Goal: Book appointment/travel/reservation

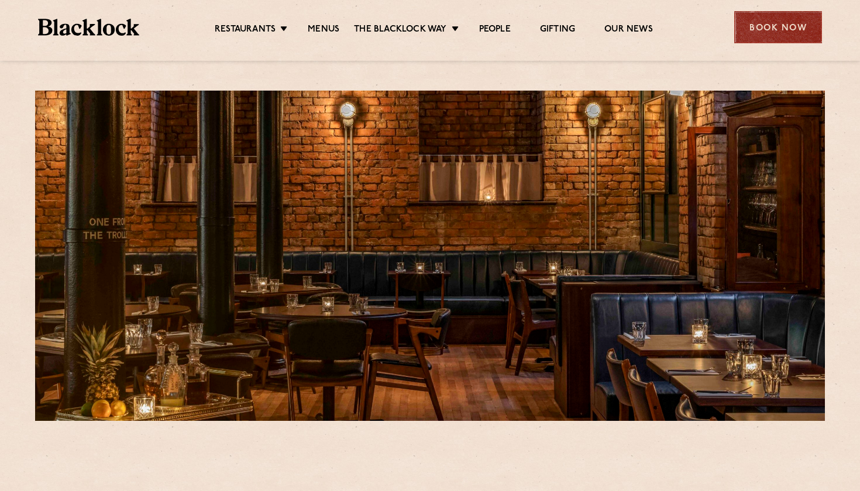
click at [777, 25] on div "Book Now" at bounding box center [778, 27] width 88 height 32
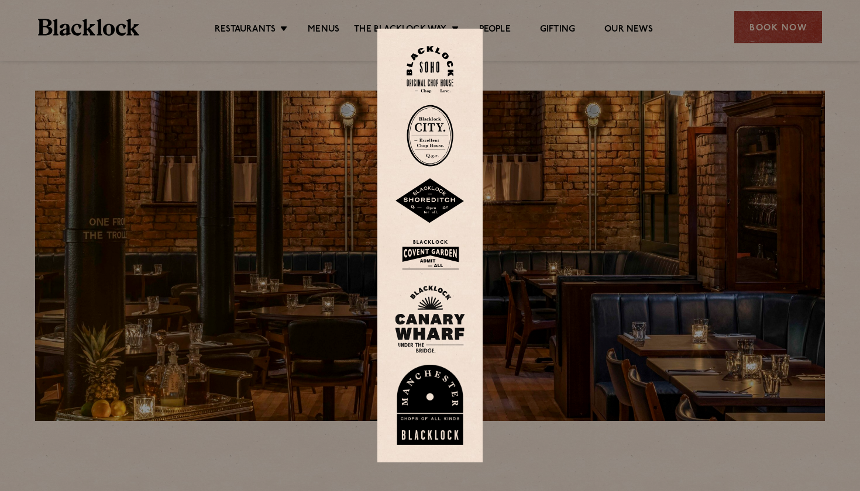
click at [442, 397] on img at bounding box center [430, 405] width 70 height 81
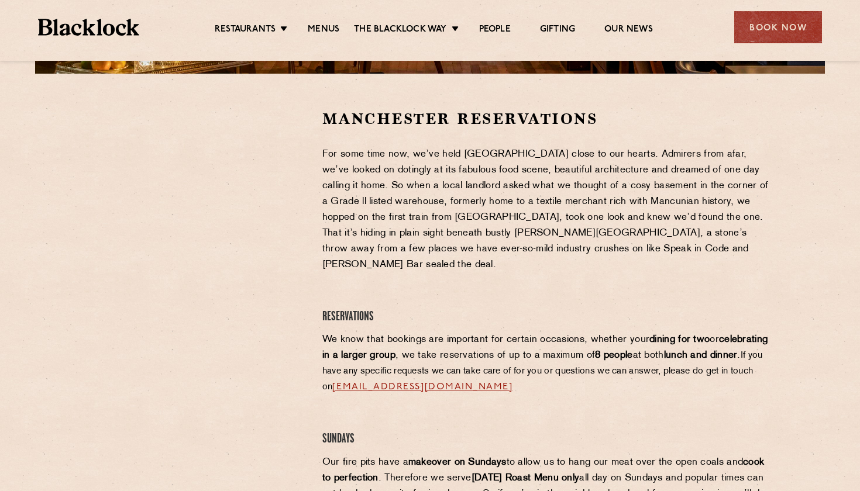
scroll to position [345, 0]
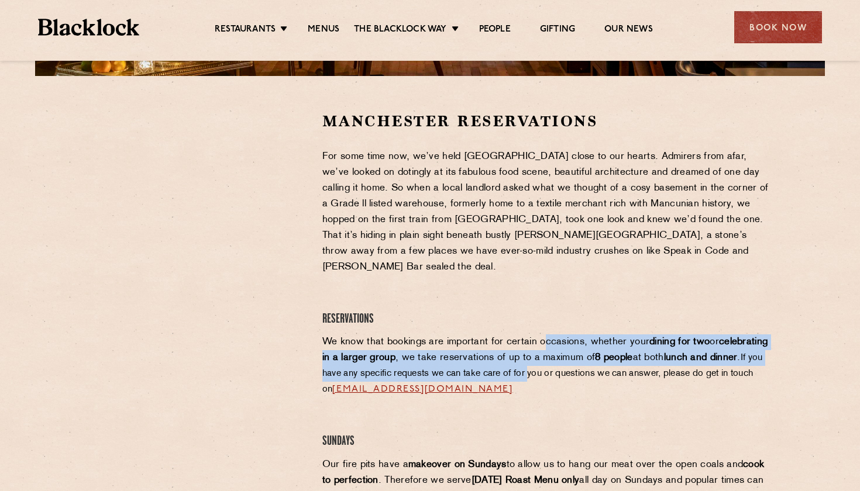
drag, startPoint x: 542, startPoint y: 321, endPoint x: 614, endPoint y: 352, distance: 78.9
click at [614, 352] on p "We know that bookings are important for certain occasions, whether your dining …" at bounding box center [546, 366] width 449 height 63
drag, startPoint x: 570, startPoint y: 325, endPoint x: 646, endPoint y: 348, distance: 79.2
click at [646, 348] on p "We know that bookings are important for certain occasions, whether your dining …" at bounding box center [546, 366] width 449 height 63
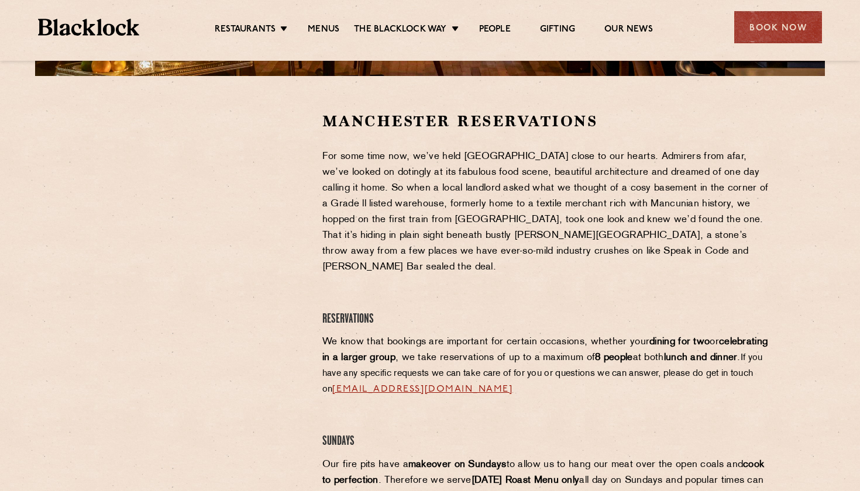
click at [580, 335] on p "We know that bookings are important for certain occasions, whether your dining …" at bounding box center [546, 366] width 449 height 63
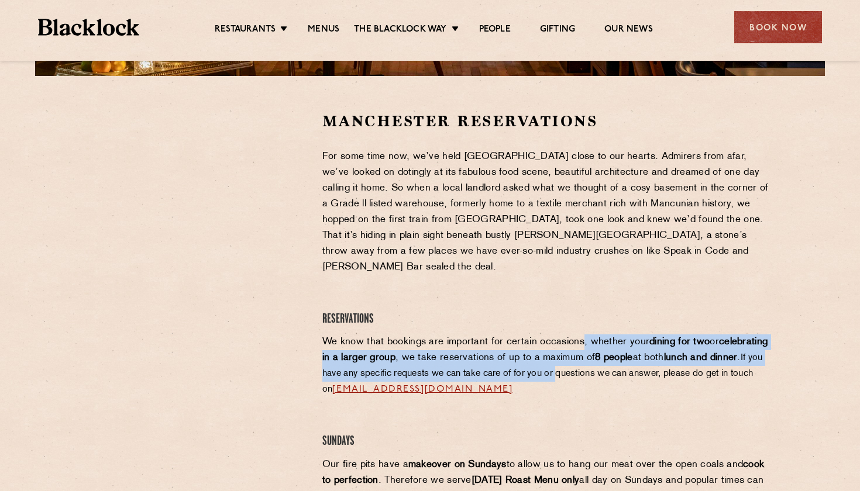
drag, startPoint x: 580, startPoint y: 320, endPoint x: 641, endPoint y: 355, distance: 70.0
click at [641, 355] on p "We know that bookings are important for certain occasions, whether your dining …" at bounding box center [546, 366] width 449 height 63
click at [641, 355] on span "If you have any specific requests we can take care of for you or questions we c…" at bounding box center [542, 374] width 441 height 40
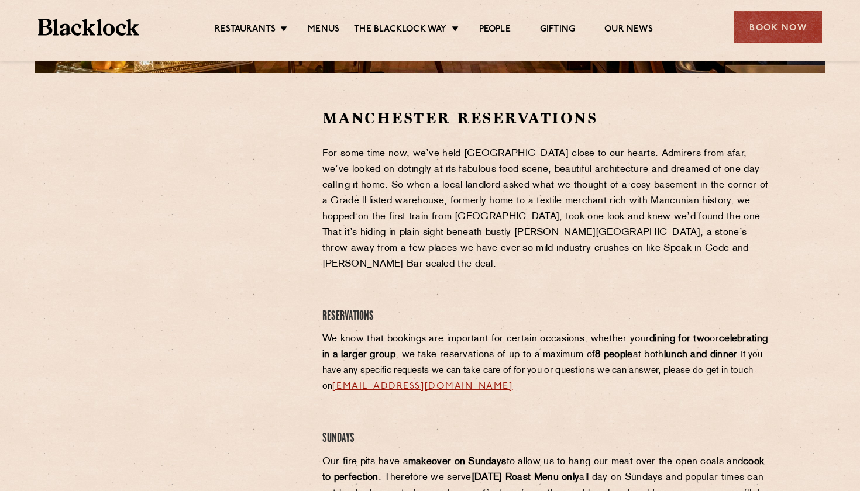
scroll to position [355, 0]
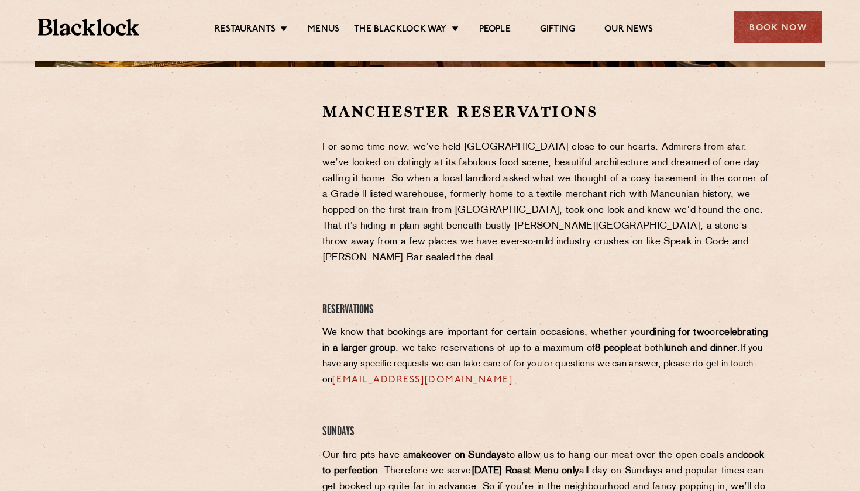
drag, startPoint x: 614, startPoint y: 369, endPoint x: 433, endPoint y: 367, distance: 181.4
click at [433, 367] on p "We know that bookings are important for certain occasions, whether your dining …" at bounding box center [546, 356] width 449 height 63
copy p "[EMAIL_ADDRESS][DOMAIN_NAME]"
